Goal: Book appointment/travel/reservation

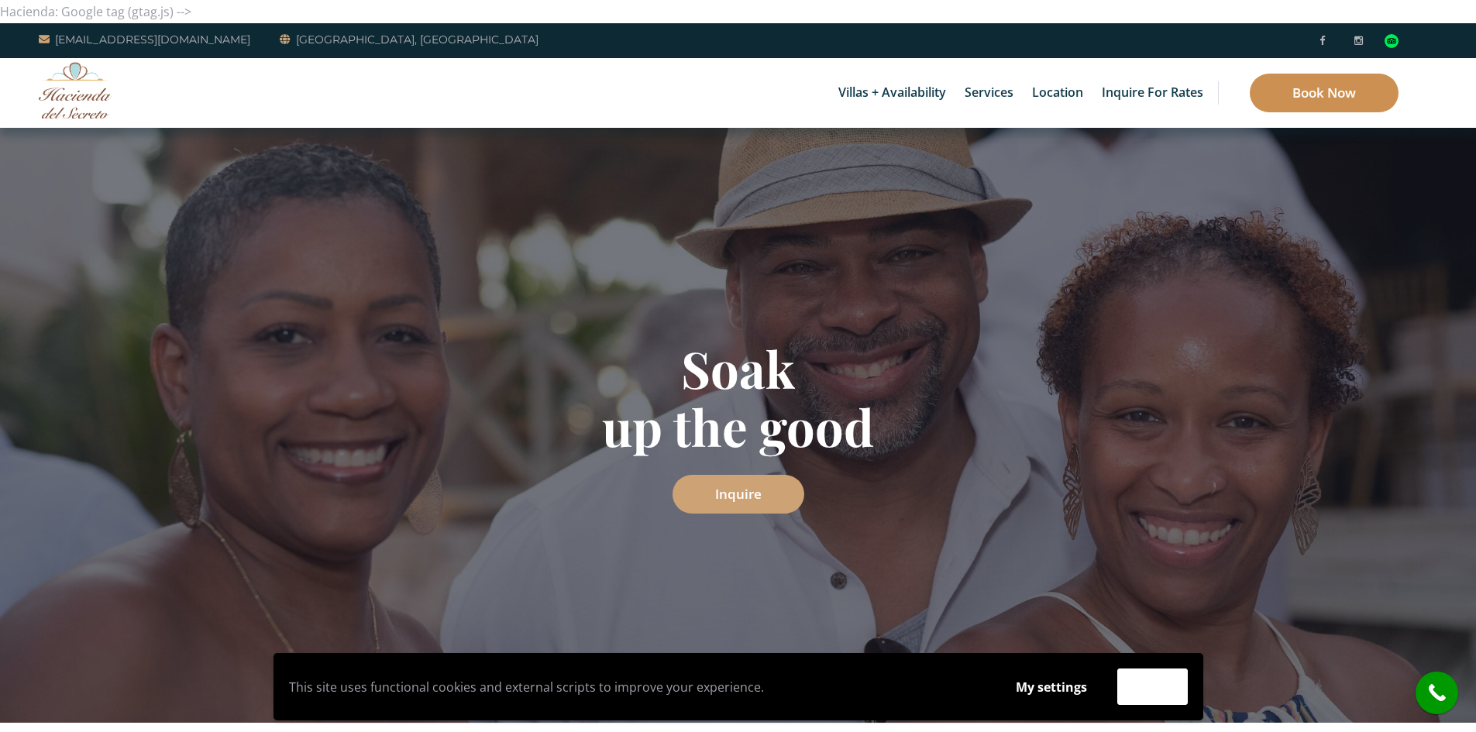
click at [1356, 85] on link "Book Now" at bounding box center [1324, 93] width 149 height 39
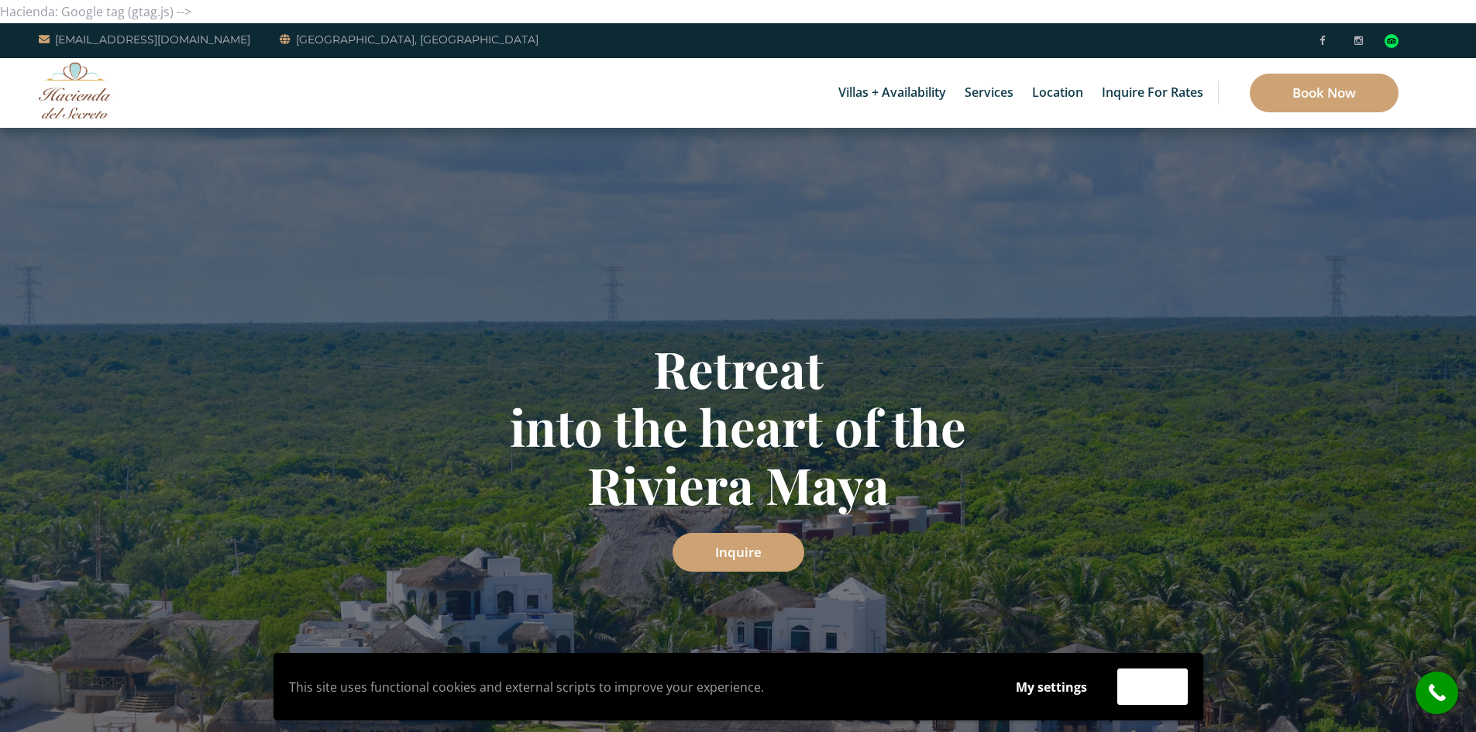
drag, startPoint x: 1296, startPoint y: 450, endPoint x: 1218, endPoint y: 522, distance: 105.9
click at [1218, 522] on div "Choose Hacienda del Secreto Inquire" at bounding box center [738, 425] width 1476 height 595
